Goal: Information Seeking & Learning: Learn about a topic

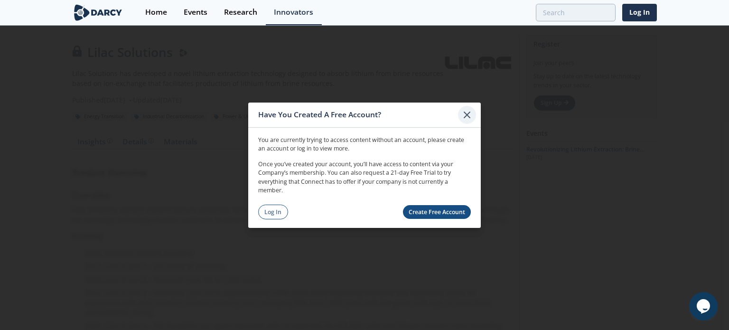
click at [464, 115] on icon at bounding box center [466, 114] width 11 height 11
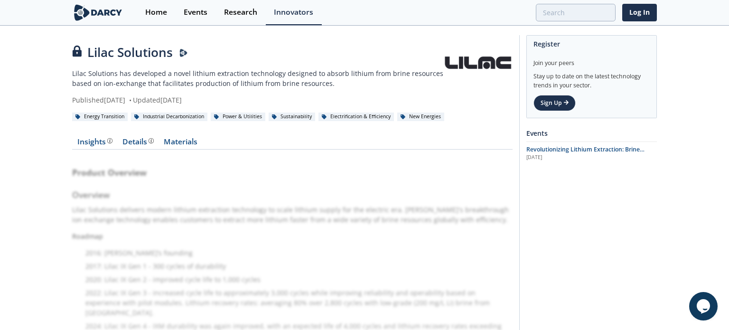
drag, startPoint x: 287, startPoint y: 277, endPoint x: 311, endPoint y: 101, distance: 177.2
drag, startPoint x: 190, startPoint y: 313, endPoint x: 74, endPoint y: 172, distance: 182.3
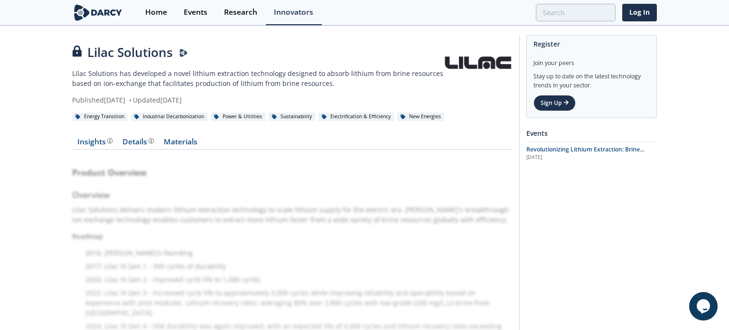
drag, startPoint x: 74, startPoint y: 170, endPoint x: 261, endPoint y: 340, distance: 252.9
click at [261, 329] on html "Have You Created A Free Account? You are currently trying to access content wit…" at bounding box center [364, 165] width 729 height 330
drag, startPoint x: 264, startPoint y: 301, endPoint x: 14, endPoint y: 180, distance: 277.8
